Goal: Communication & Community: Answer question/provide support

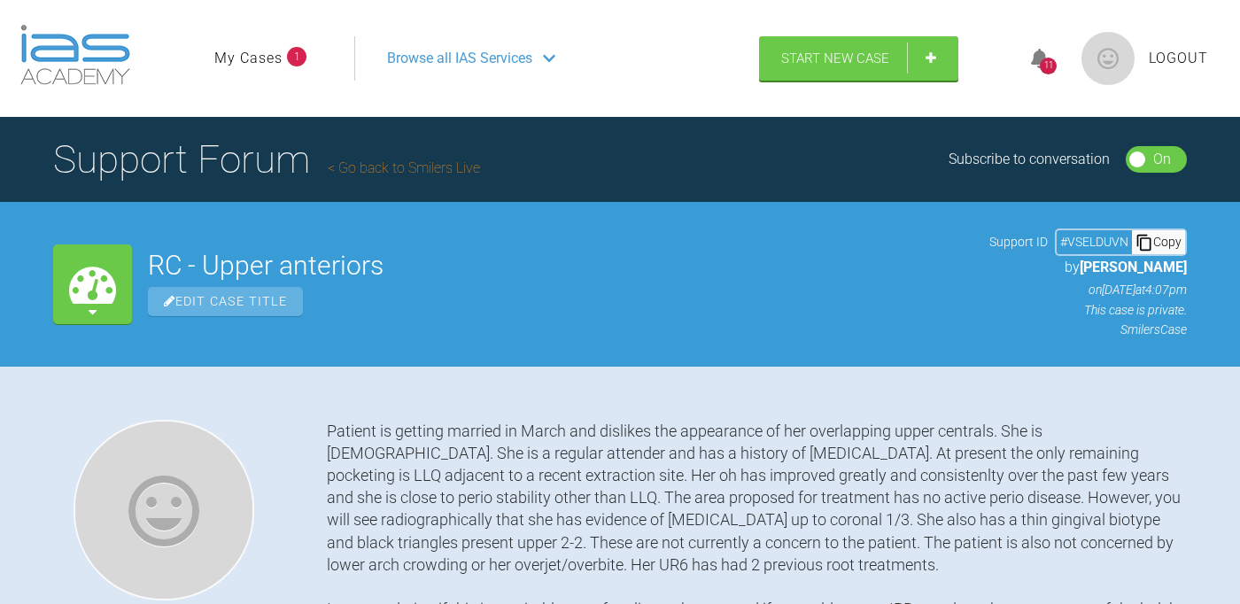
click at [1053, 64] on div "11" at bounding box center [1048, 66] width 17 height 17
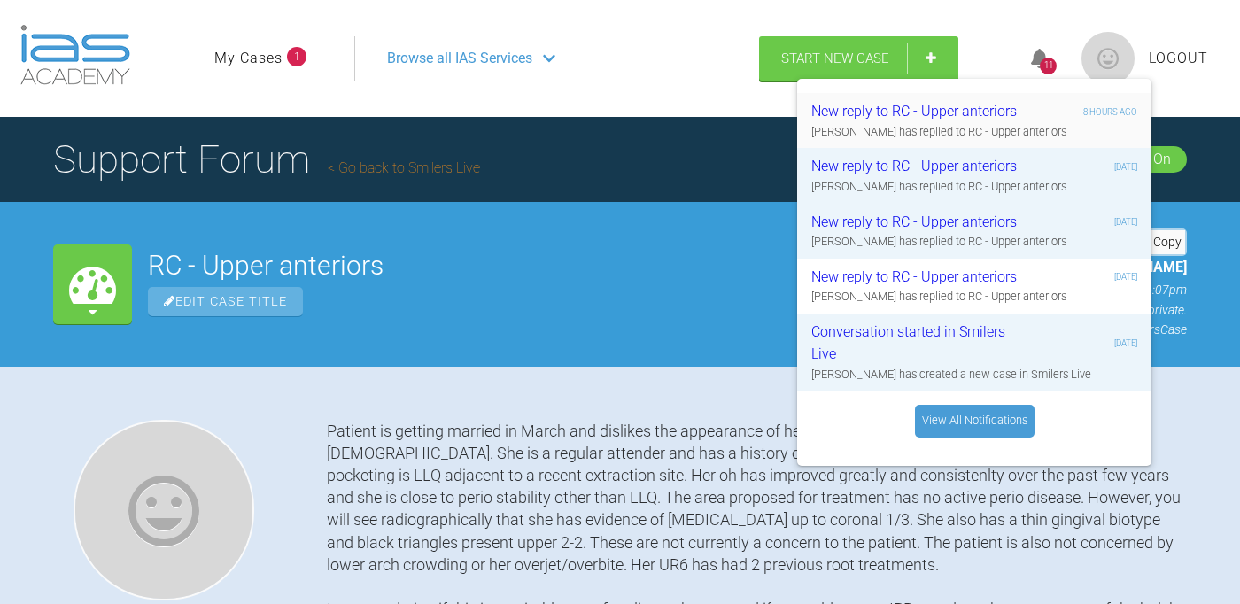
click at [978, 126] on div "[PERSON_NAME] has replied to RC - Upper anteriors" at bounding box center [974, 132] width 326 height 18
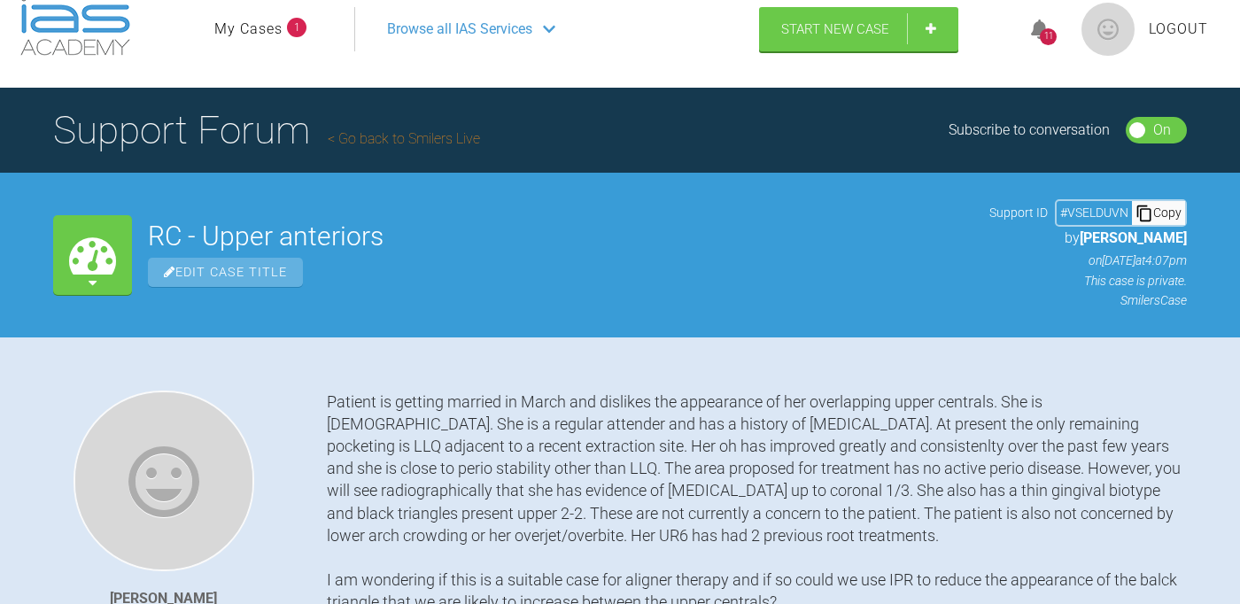
scroll to position [29, 0]
drag, startPoint x: 680, startPoint y: 391, endPoint x: 676, endPoint y: 421, distance: 29.6
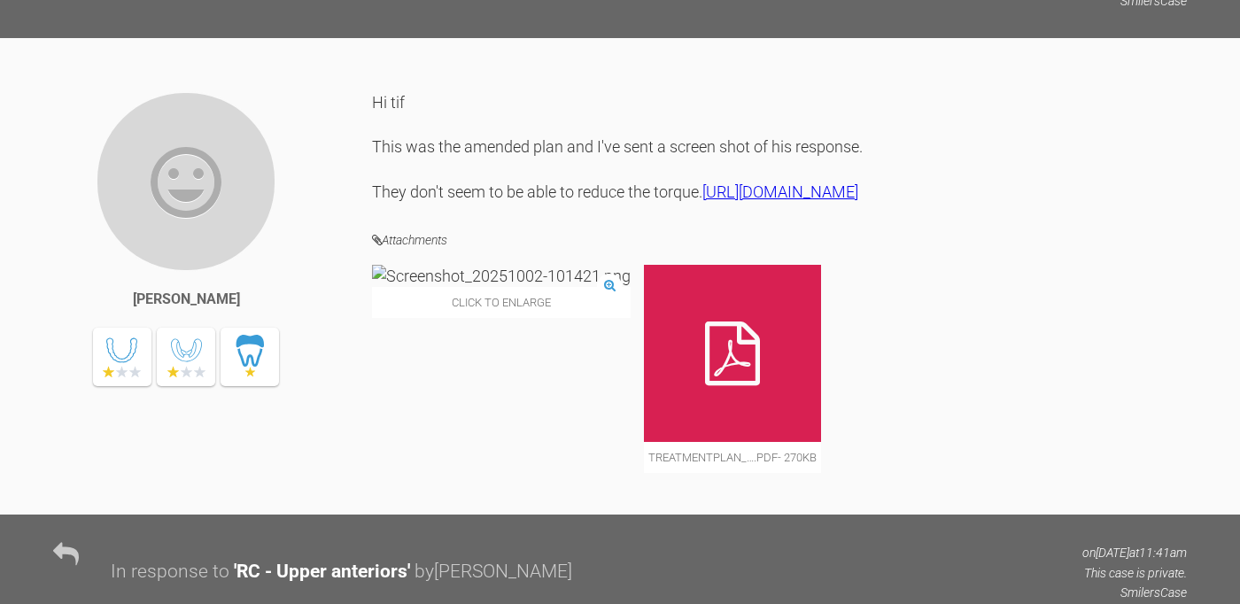
scroll to position [5125, 0]
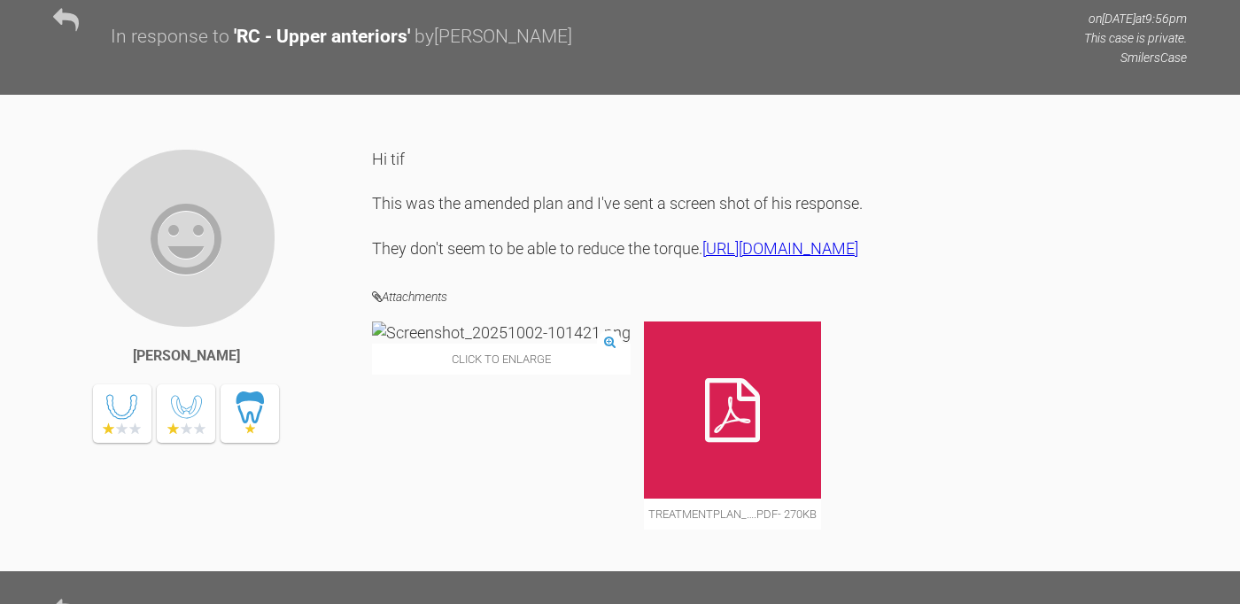
scroll to position [5063, 0]
